Goal: Information Seeking & Learning: Find specific fact

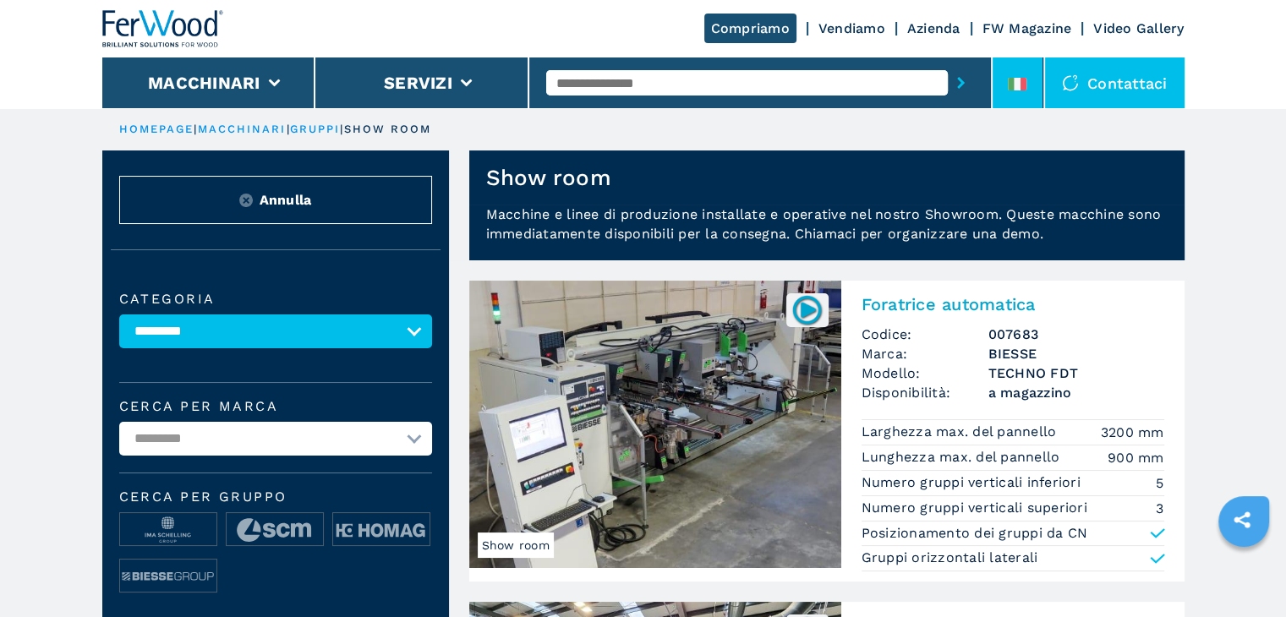
click at [1028, 92] on li at bounding box center [1017, 82] width 51 height 51
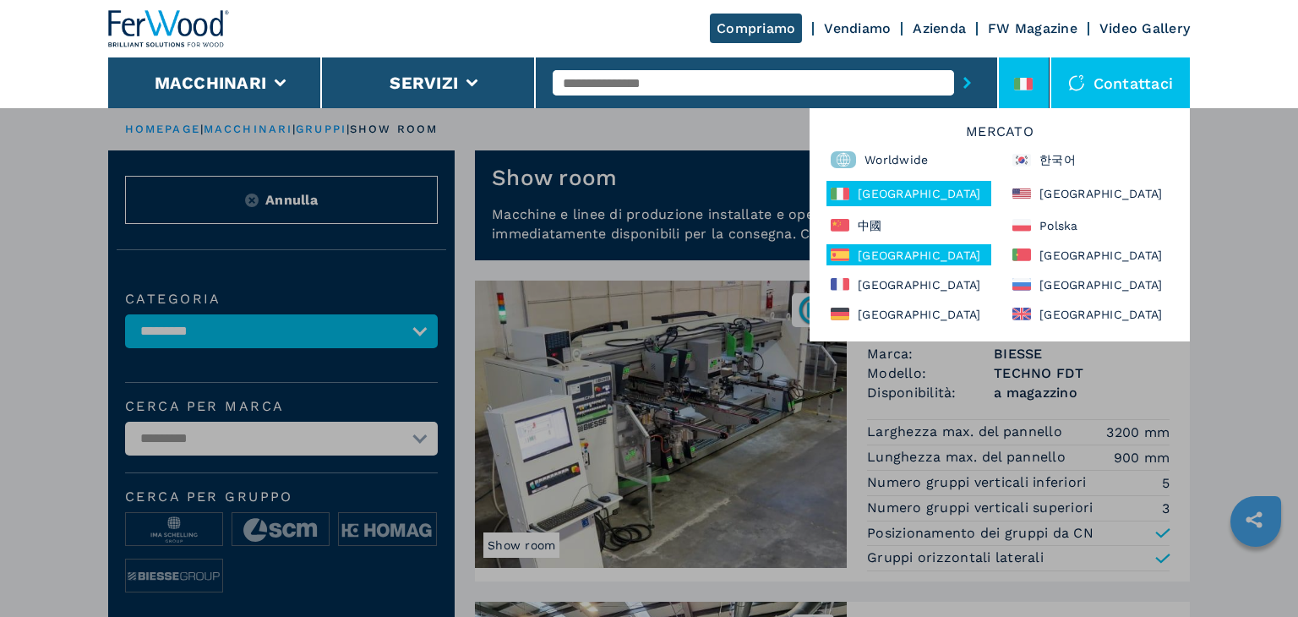
click at [889, 254] on div "[GEOGRAPHIC_DATA]" at bounding box center [909, 254] width 165 height 21
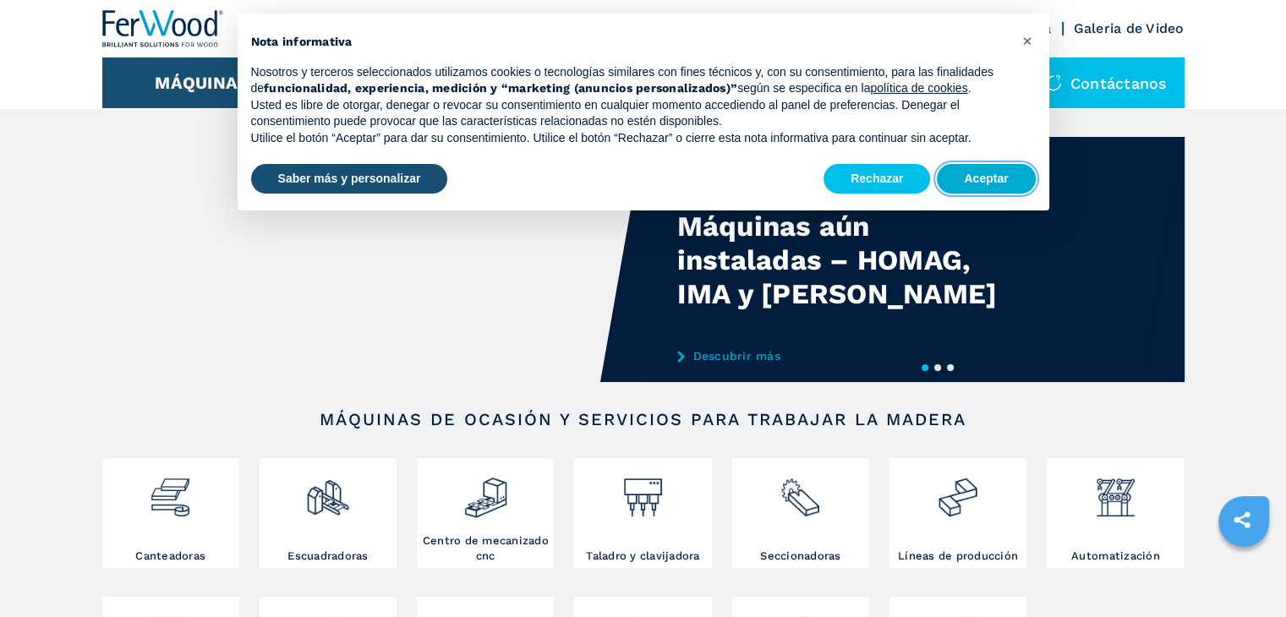
click at [977, 166] on button "Aceptar" at bounding box center [985, 179] width 98 height 30
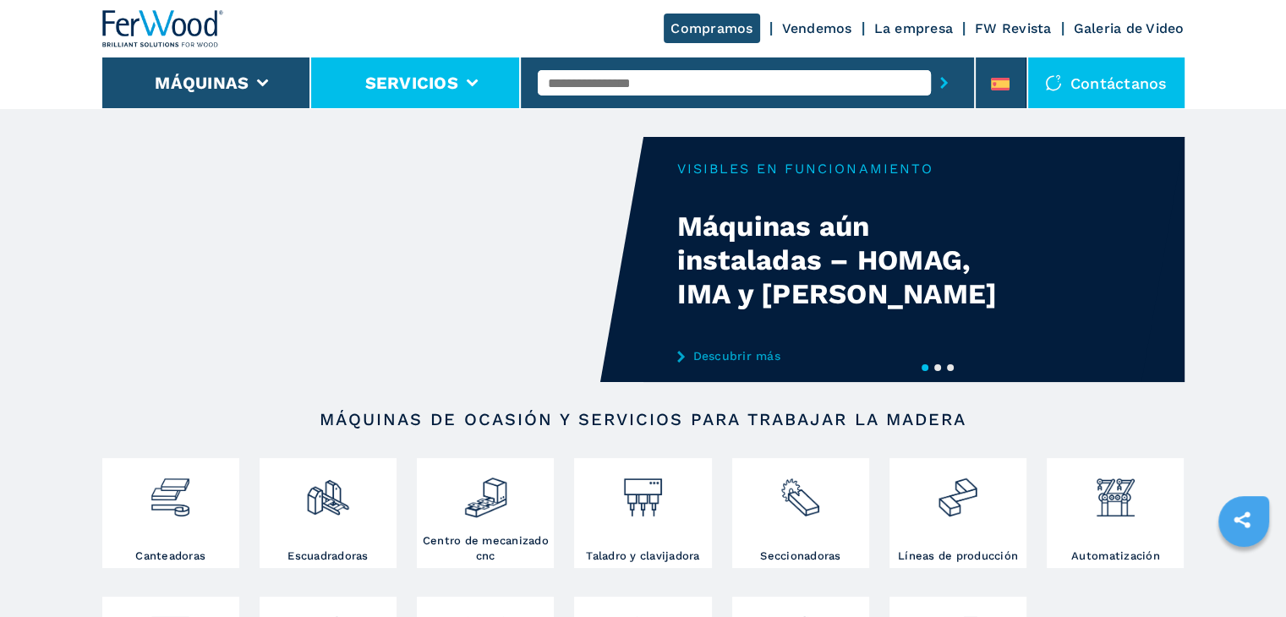
click at [464, 90] on li "Servicios" at bounding box center [416, 82] width 210 height 51
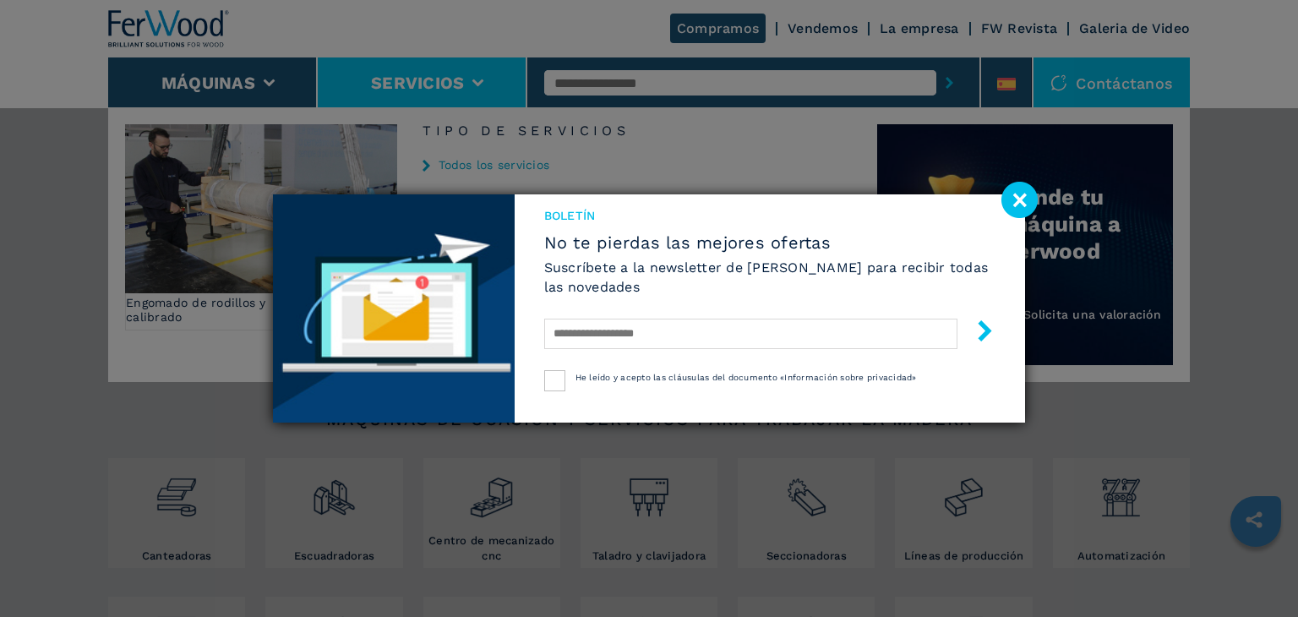
click at [1024, 202] on image at bounding box center [1020, 200] width 36 height 36
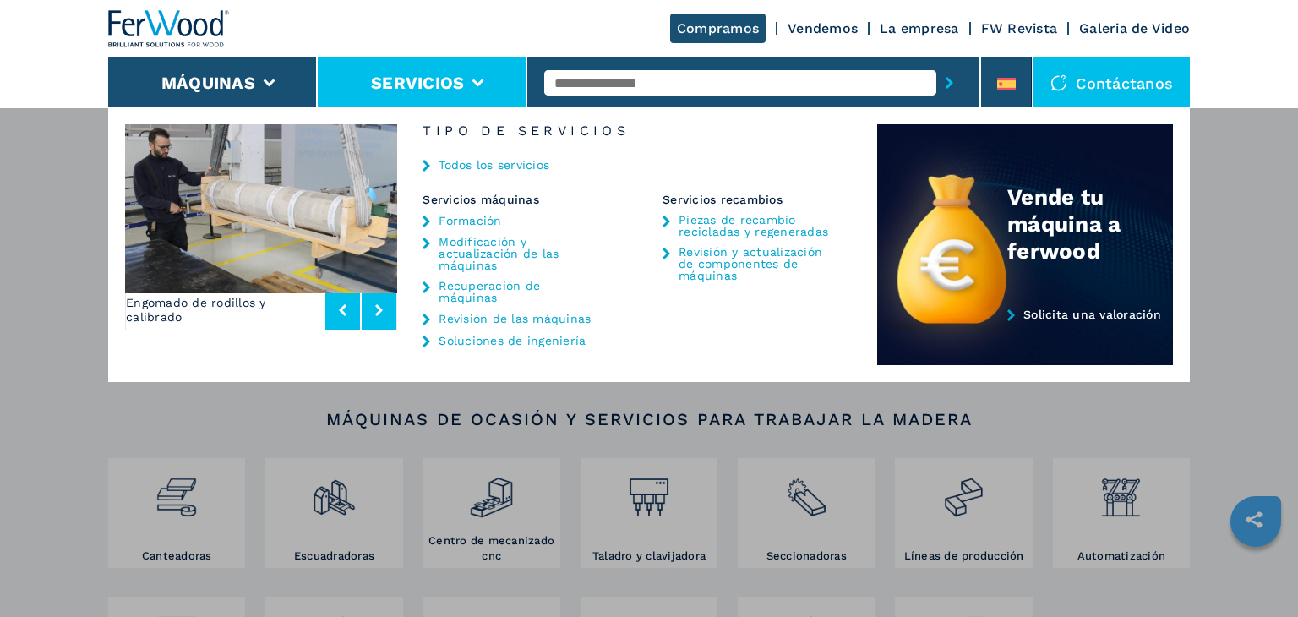
click at [762, 231] on link "Piezas de recambio recicladas y regeneradas" at bounding box center [758, 226] width 158 height 24
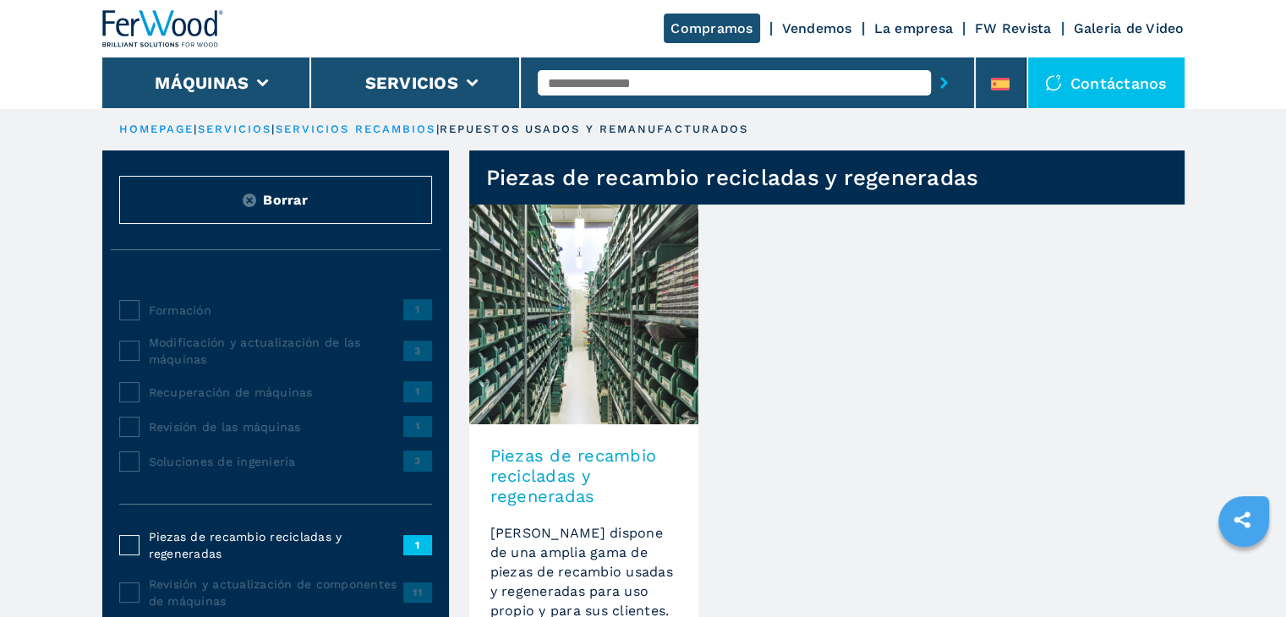
click at [679, 88] on input "text" at bounding box center [734, 82] width 393 height 25
type input "**********"
click at [931, 63] on button "submit-button" at bounding box center [944, 82] width 26 height 39
click at [263, 131] on link "servicios" at bounding box center [235, 129] width 74 height 13
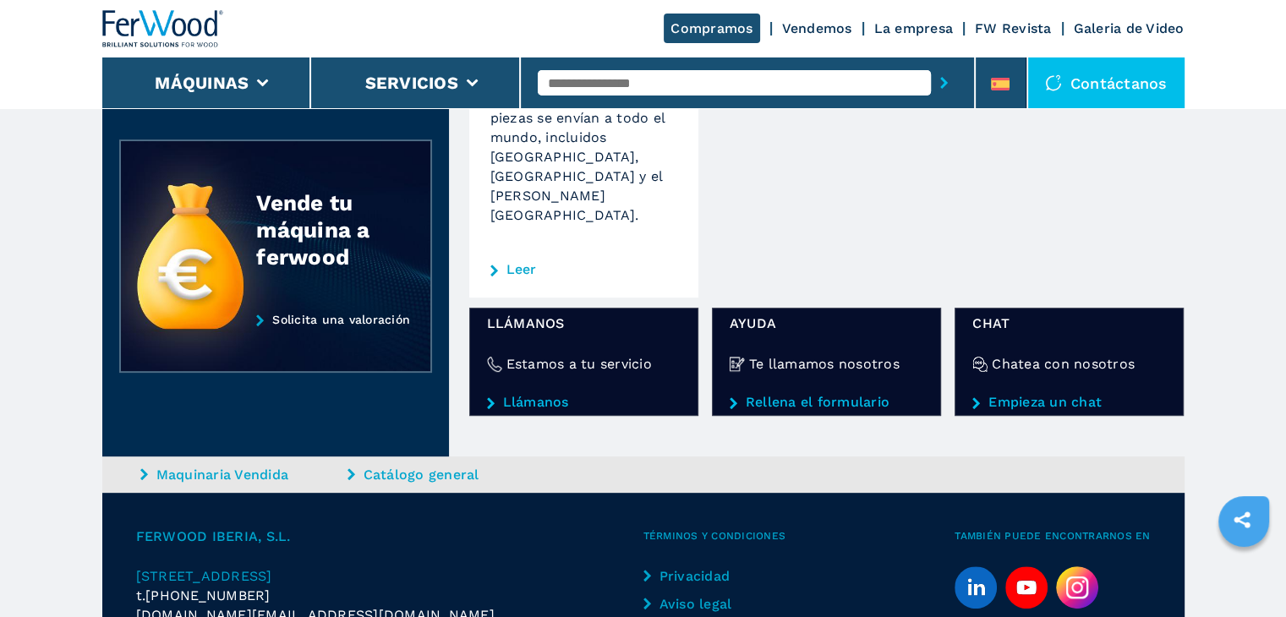
scroll to position [575, 0]
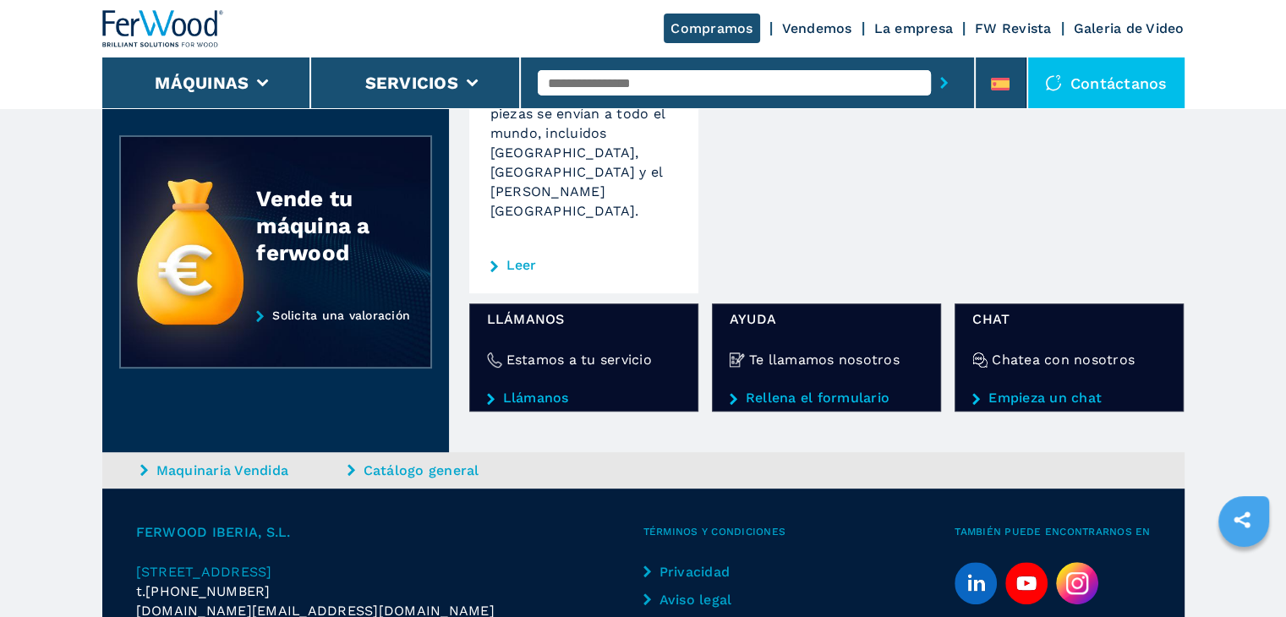
click at [460, 461] on link "Catálogo general" at bounding box center [448, 470] width 203 height 19
click at [436, 461] on link "Catálogo general" at bounding box center [448, 470] width 203 height 19
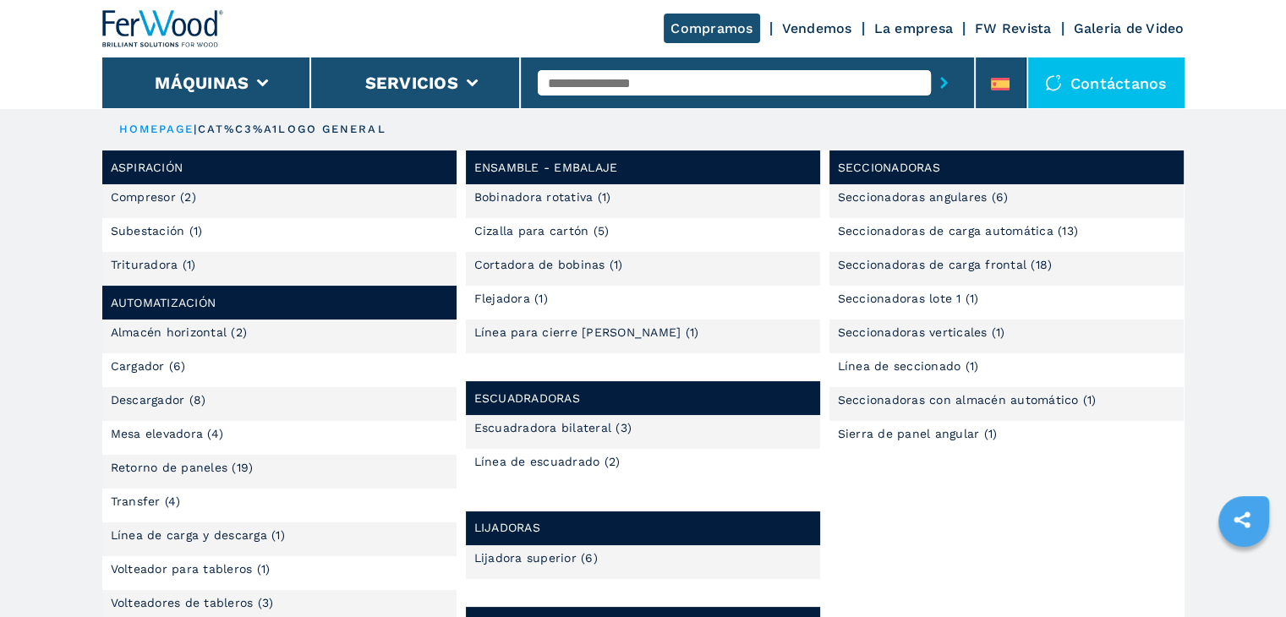
click at [687, 89] on input "text" at bounding box center [734, 82] width 393 height 25
type input "***"
click at [931, 63] on button "submit-button" at bounding box center [944, 82] width 26 height 39
click at [944, 82] on icon "submit-button" at bounding box center [944, 83] width 8 height 12
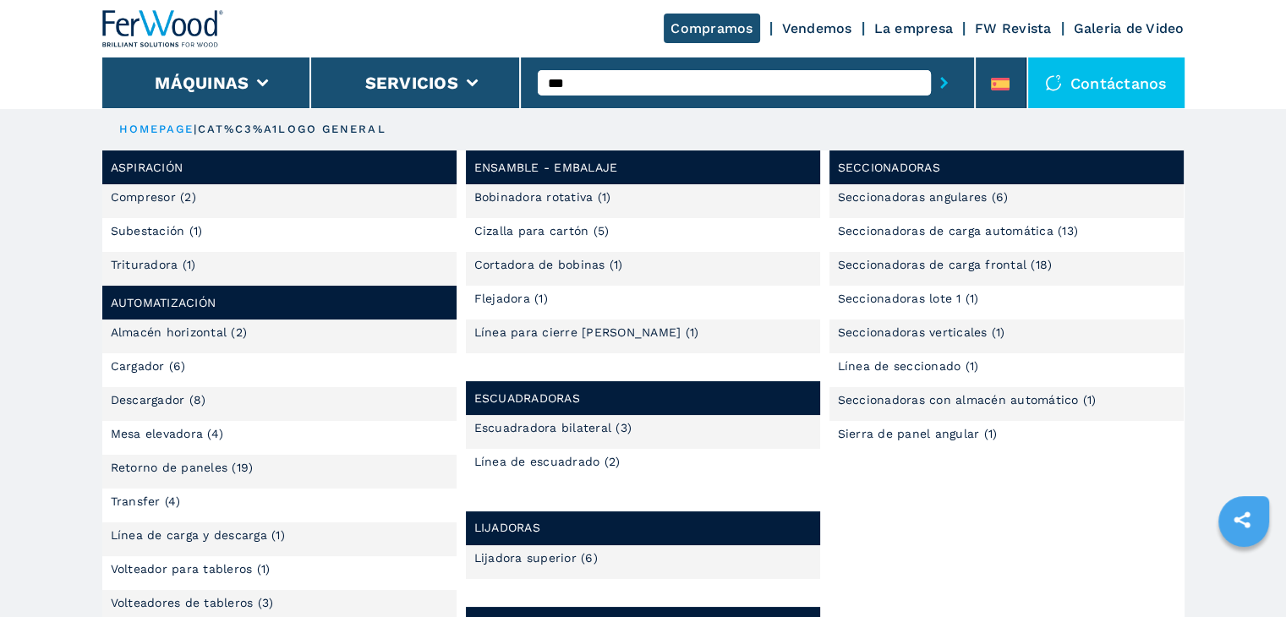
click at [944, 82] on icon "submit-button" at bounding box center [944, 83] width 8 height 12
drag, startPoint x: 944, startPoint y: 82, endPoint x: 621, endPoint y: 80, distance: 322.9
click at [621, 80] on div "***" at bounding box center [747, 82] width 419 height 39
click at [621, 80] on input "***" at bounding box center [734, 82] width 393 height 25
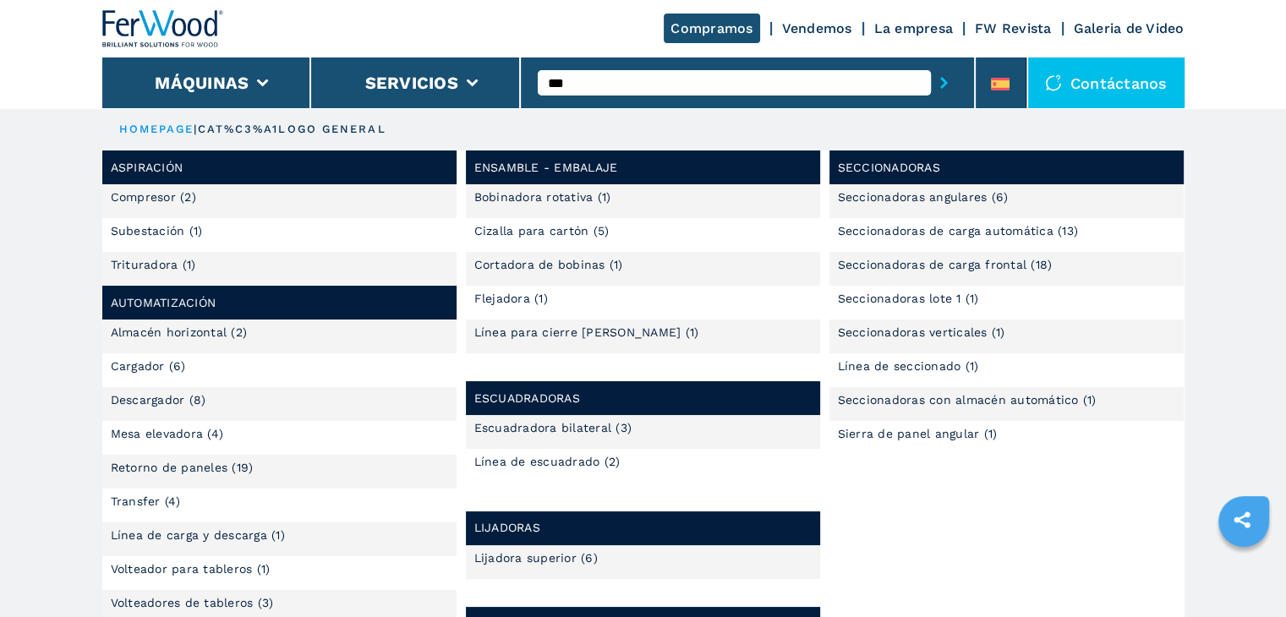
click at [931, 63] on button "submit-button" at bounding box center [944, 82] width 26 height 39
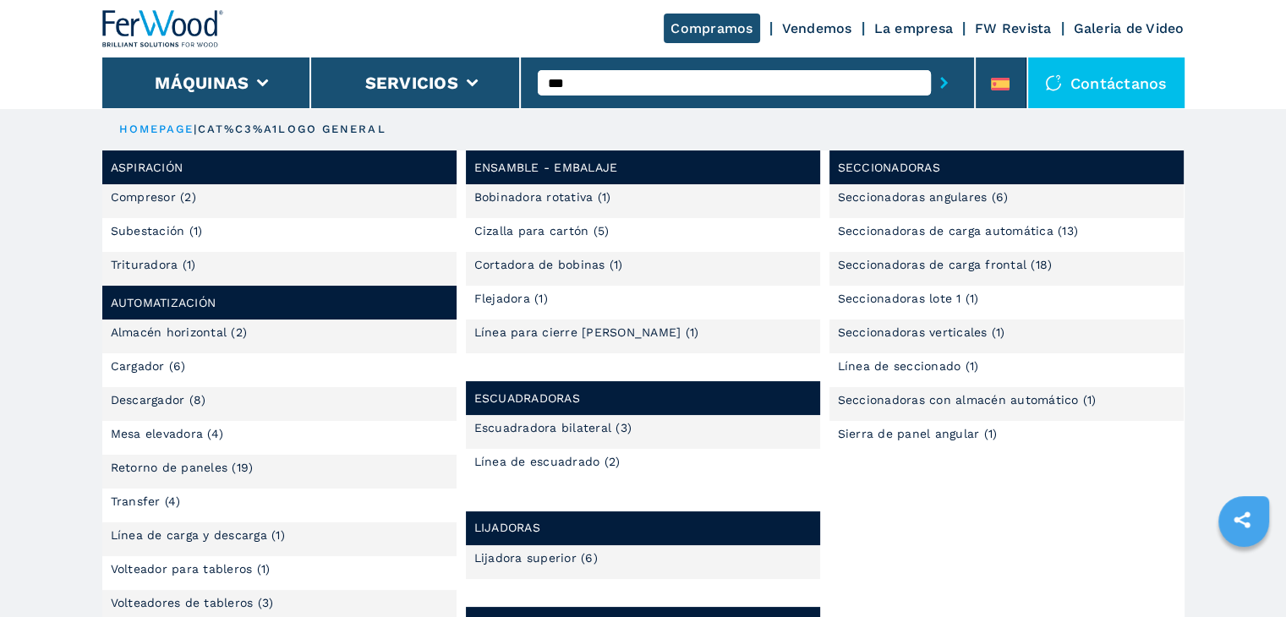
click at [931, 63] on button "submit-button" at bounding box center [944, 82] width 26 height 39
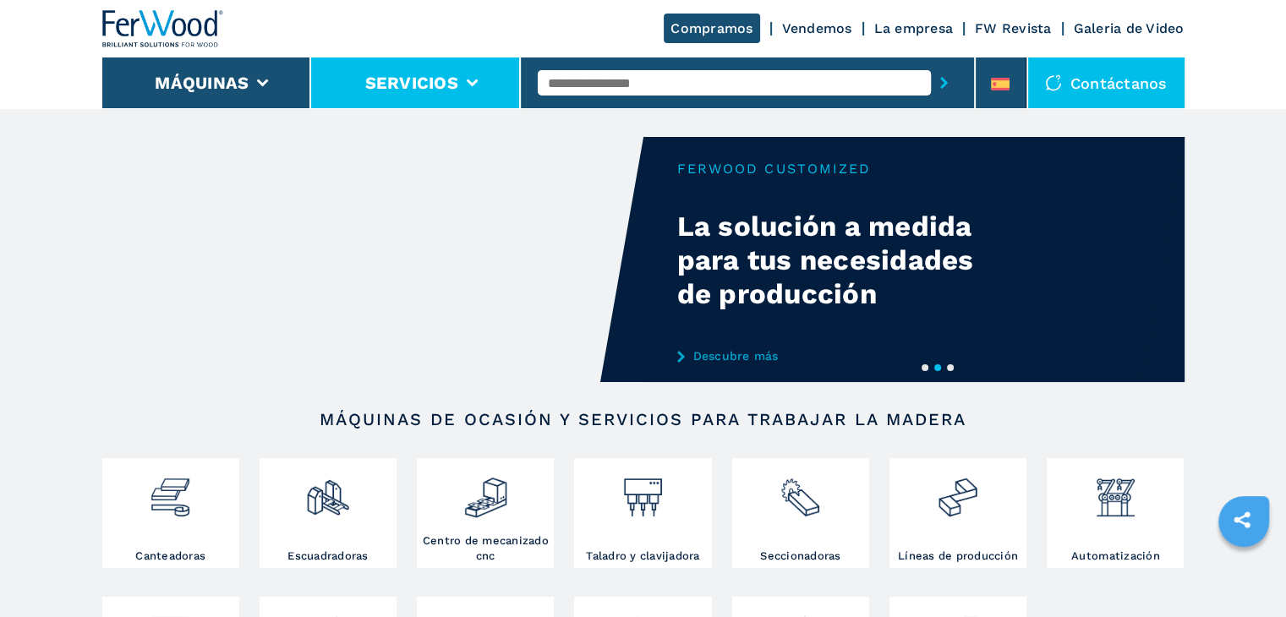
click at [474, 86] on icon at bounding box center [472, 83] width 12 height 8
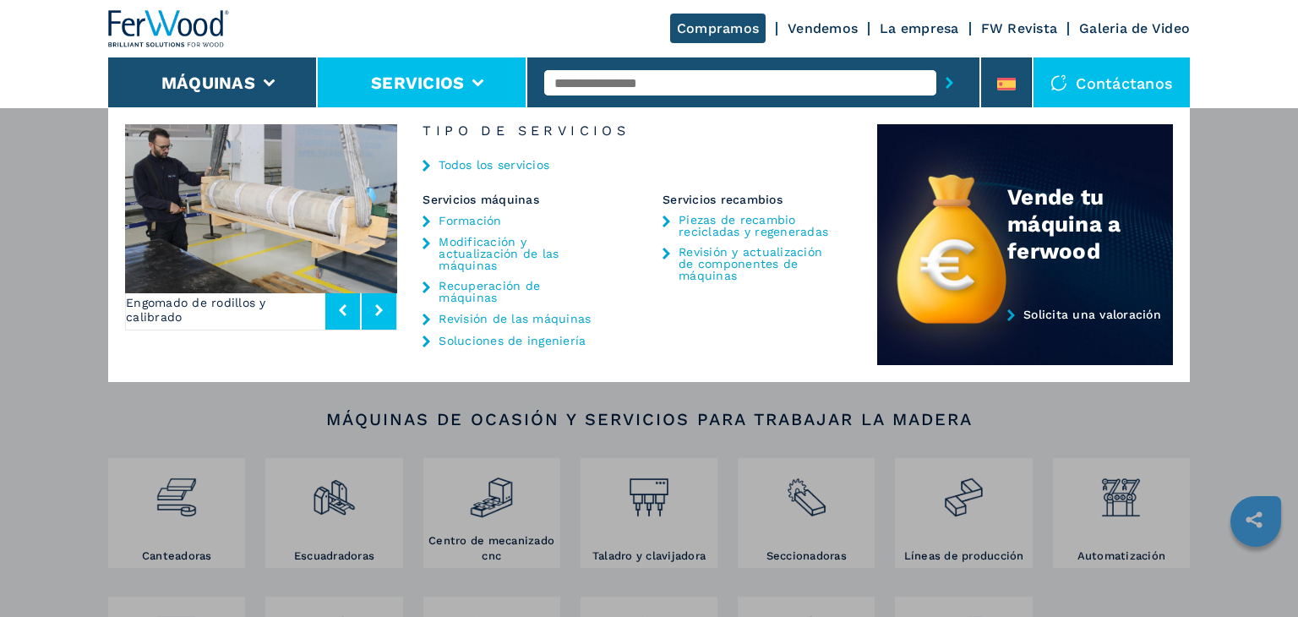
click at [723, 227] on link "Piezas de recambio recicladas y regeneradas" at bounding box center [758, 226] width 158 height 24
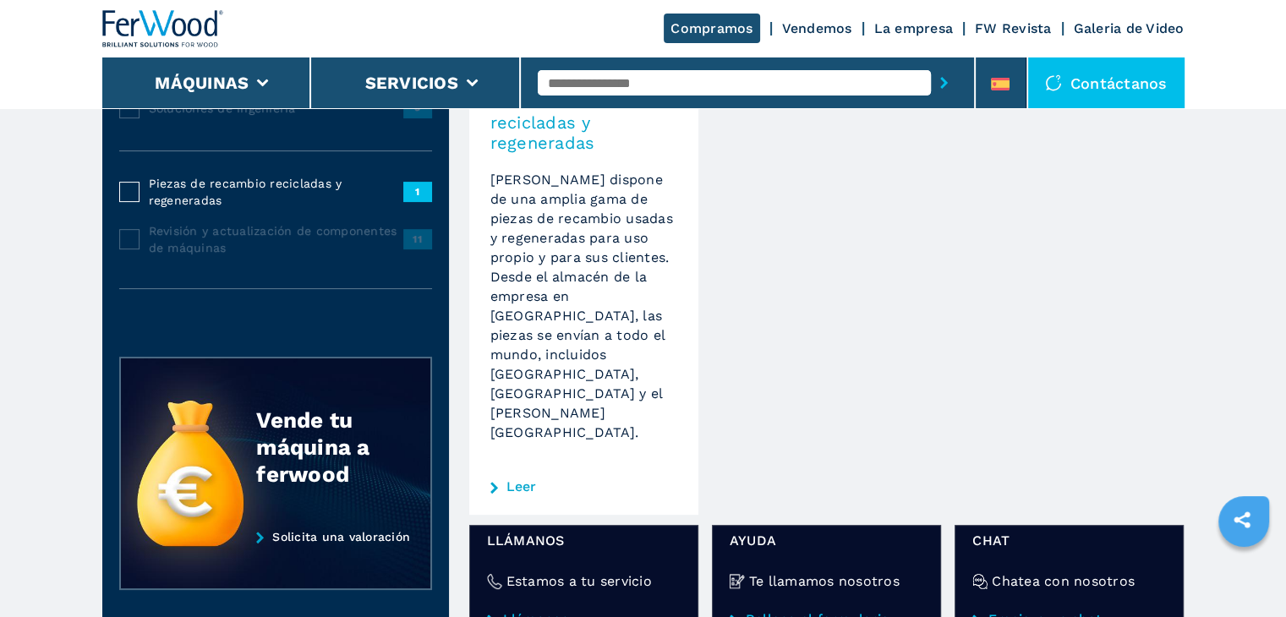
scroll to position [359, 0]
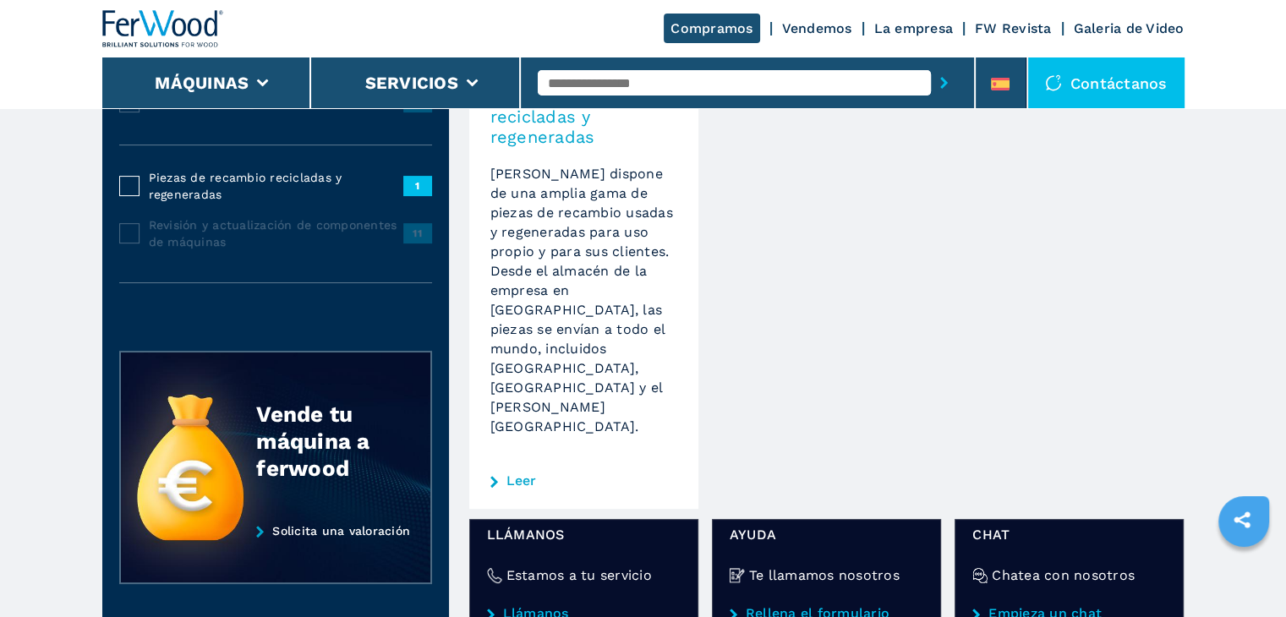
click at [543, 606] on link "Llámanos" at bounding box center [584, 613] width 194 height 15
